Goal: Navigation & Orientation: Find specific page/section

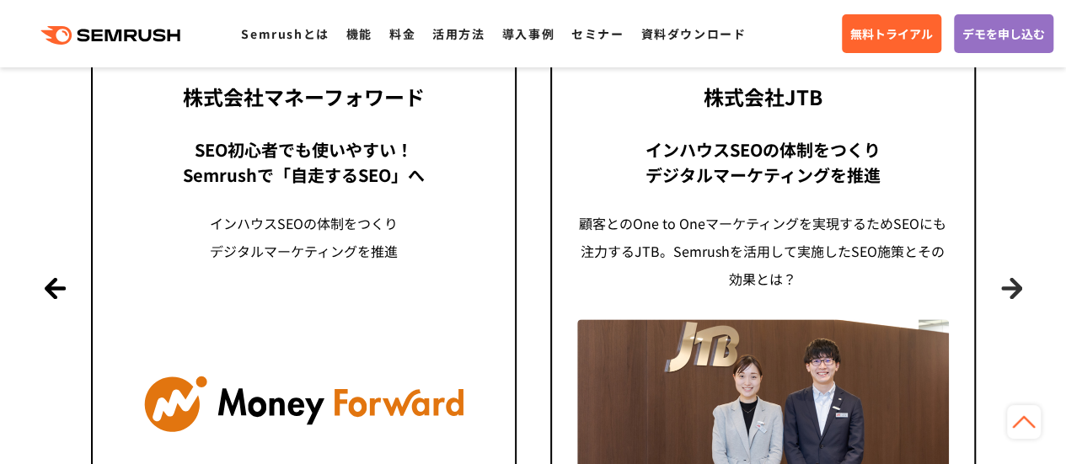
click at [1016, 295] on button "Next" at bounding box center [1011, 287] width 21 height 21
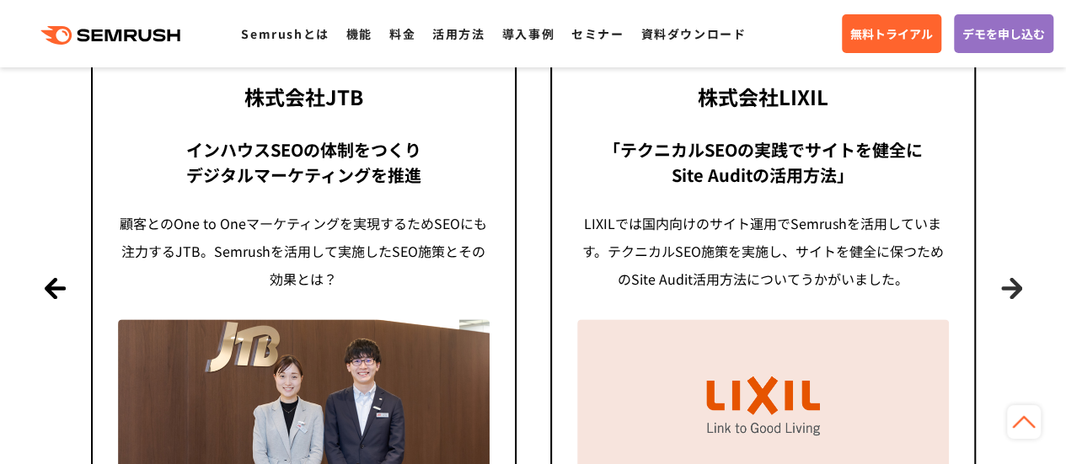
click at [1013, 294] on button "Next" at bounding box center [1011, 287] width 21 height 21
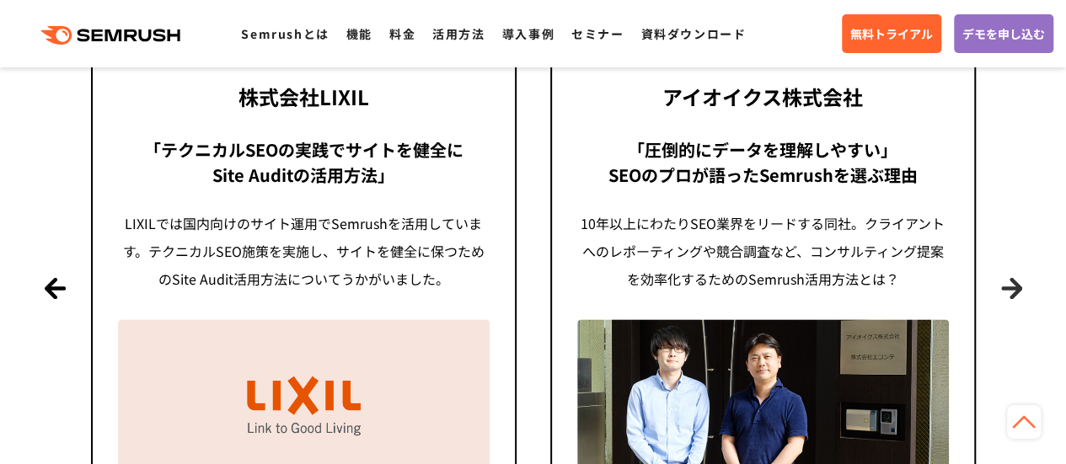
click at [1013, 294] on button "Next" at bounding box center [1011, 287] width 21 height 21
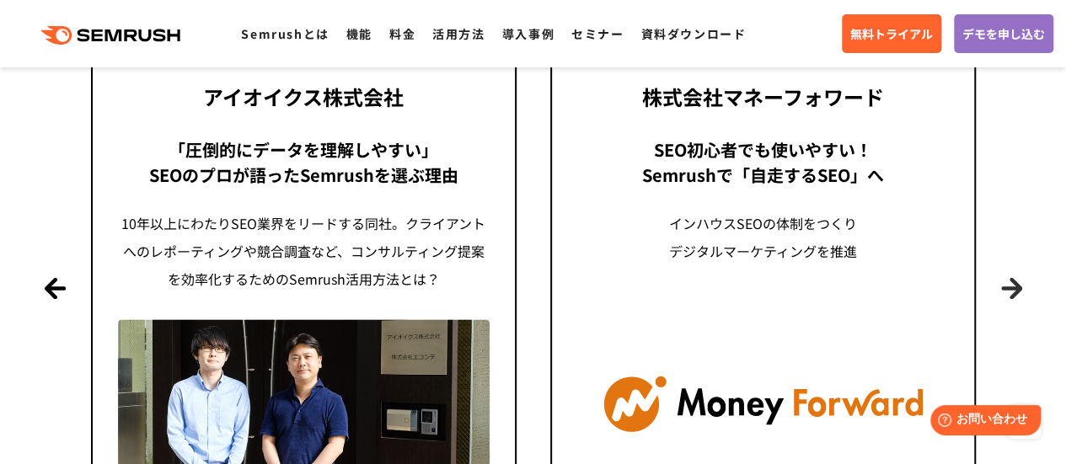
click at [1012, 286] on button "Next" at bounding box center [1011, 287] width 21 height 21
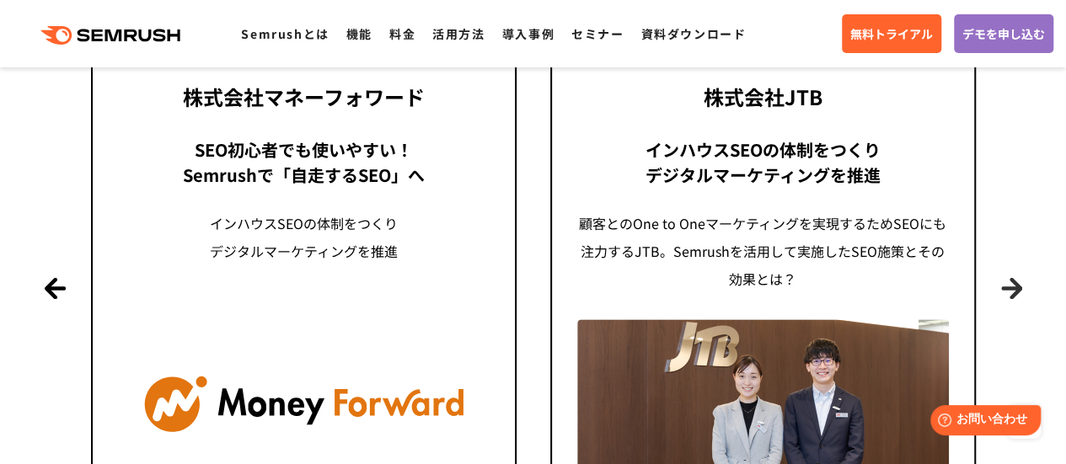
click at [1011, 286] on button "Next" at bounding box center [1011, 287] width 21 height 21
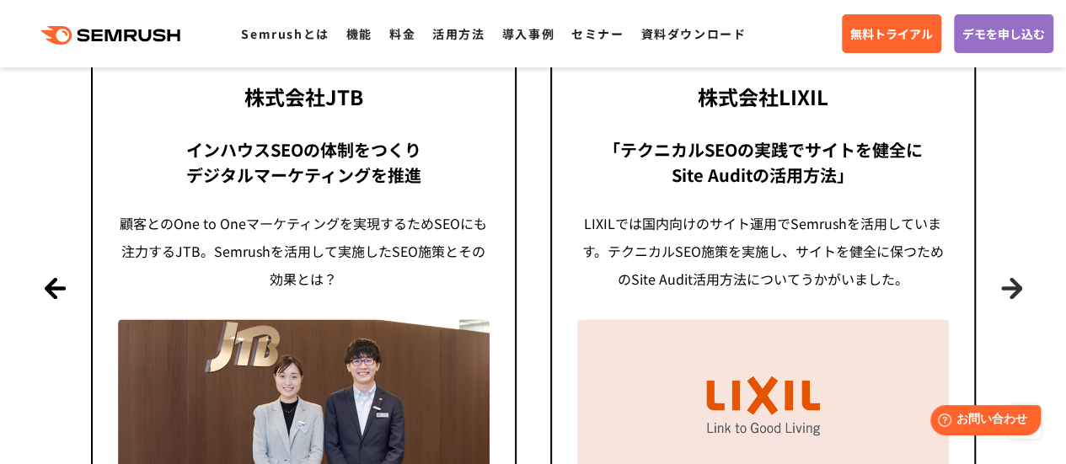
click at [1010, 286] on button "Next" at bounding box center [1011, 287] width 21 height 21
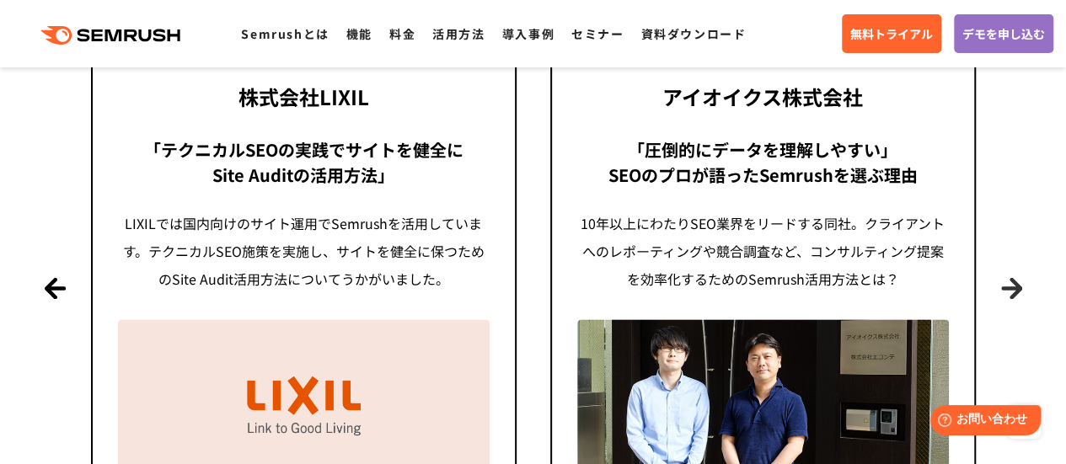
click at [1003, 281] on button "Next" at bounding box center [1011, 287] width 21 height 21
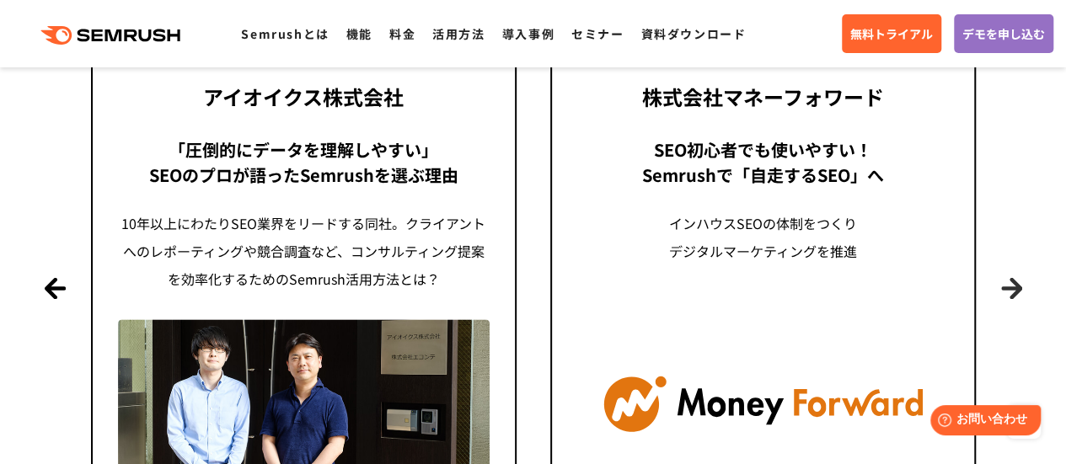
click at [1009, 282] on button "Next" at bounding box center [1011, 287] width 21 height 21
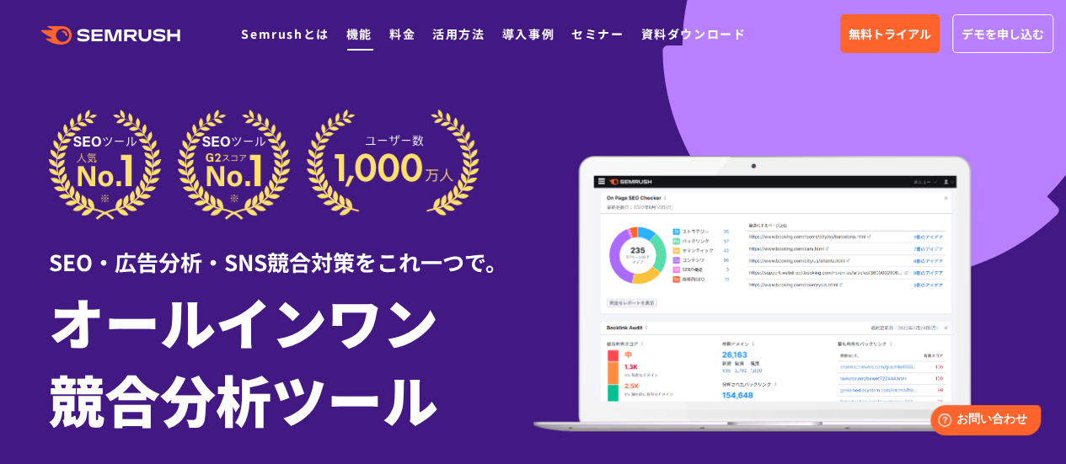
click at [366, 38] on link "機能" at bounding box center [359, 33] width 26 height 17
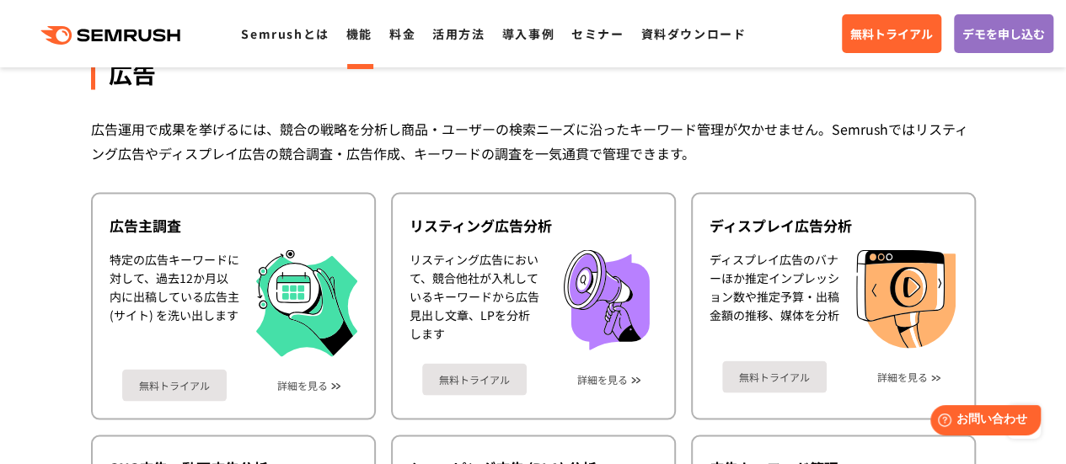
scroll to position [1469, 0]
